Goal: Task Accomplishment & Management: Manage account settings

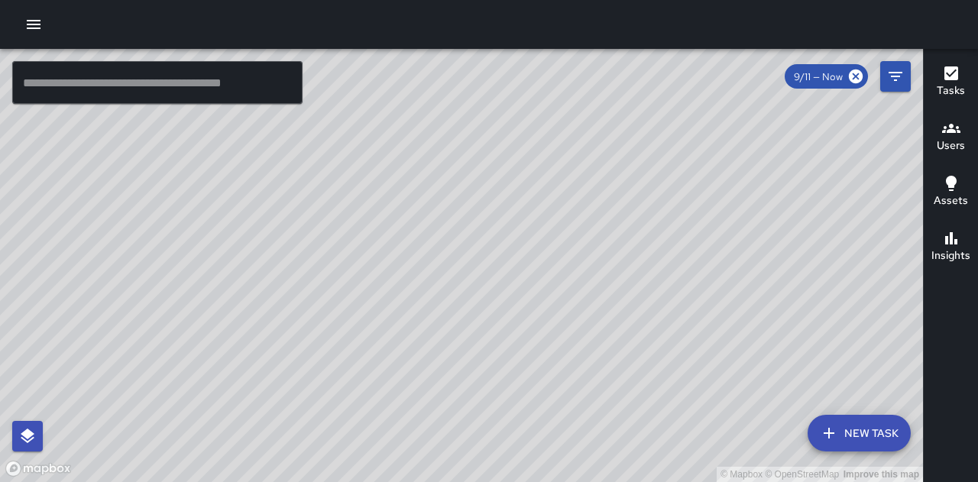
click at [26, 28] on icon "button" at bounding box center [33, 24] width 18 height 18
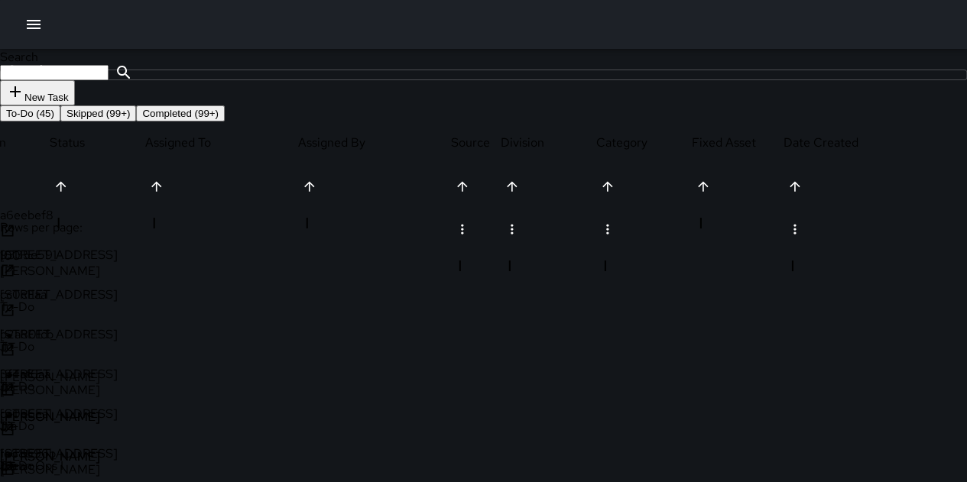
scroll to position [76, 0]
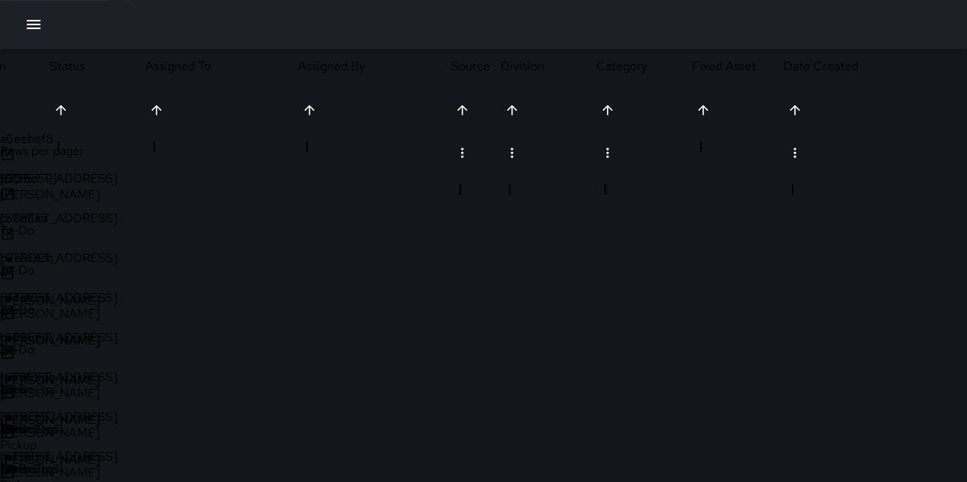
click at [153, 293] on p "[PERSON_NAME]" at bounding box center [76, 301] width 153 height 16
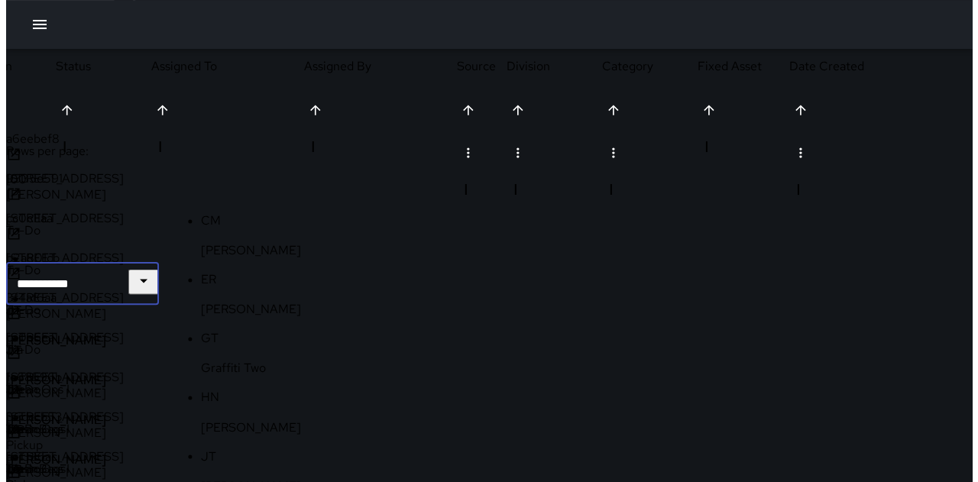
scroll to position [2, 0]
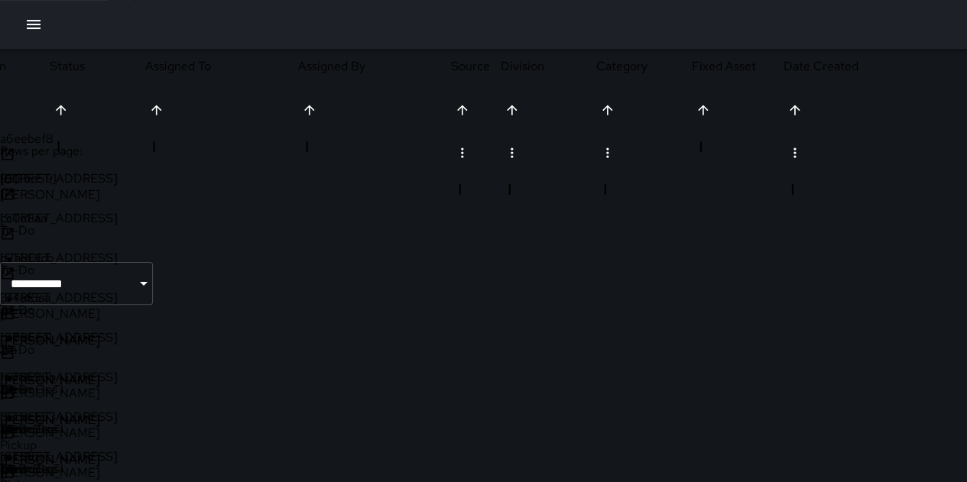
click at [95, 222] on p "To-Do" at bounding box center [48, 230] width 96 height 16
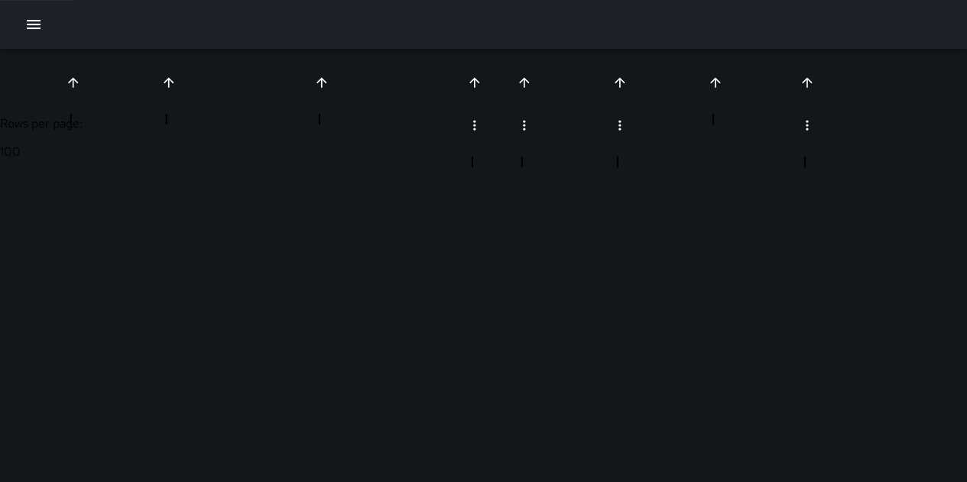
scroll to position [107, 0]
